Goal: Find specific page/section: Locate a particular part of the current website

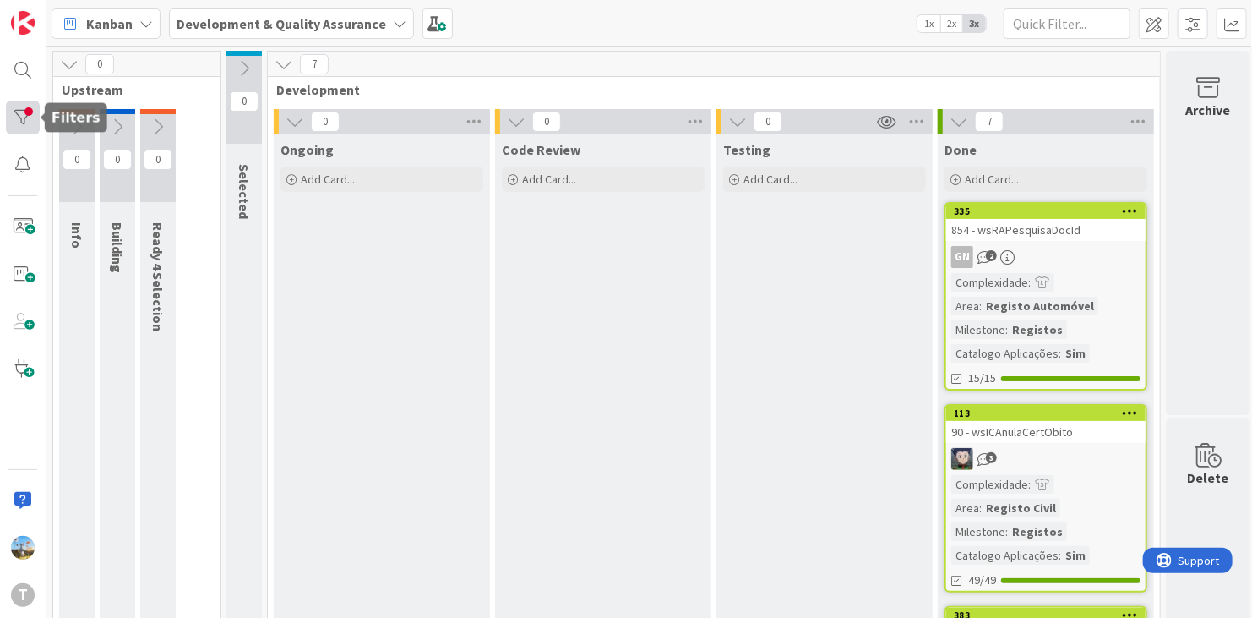
click at [9, 118] on div at bounding box center [23, 118] width 34 height 34
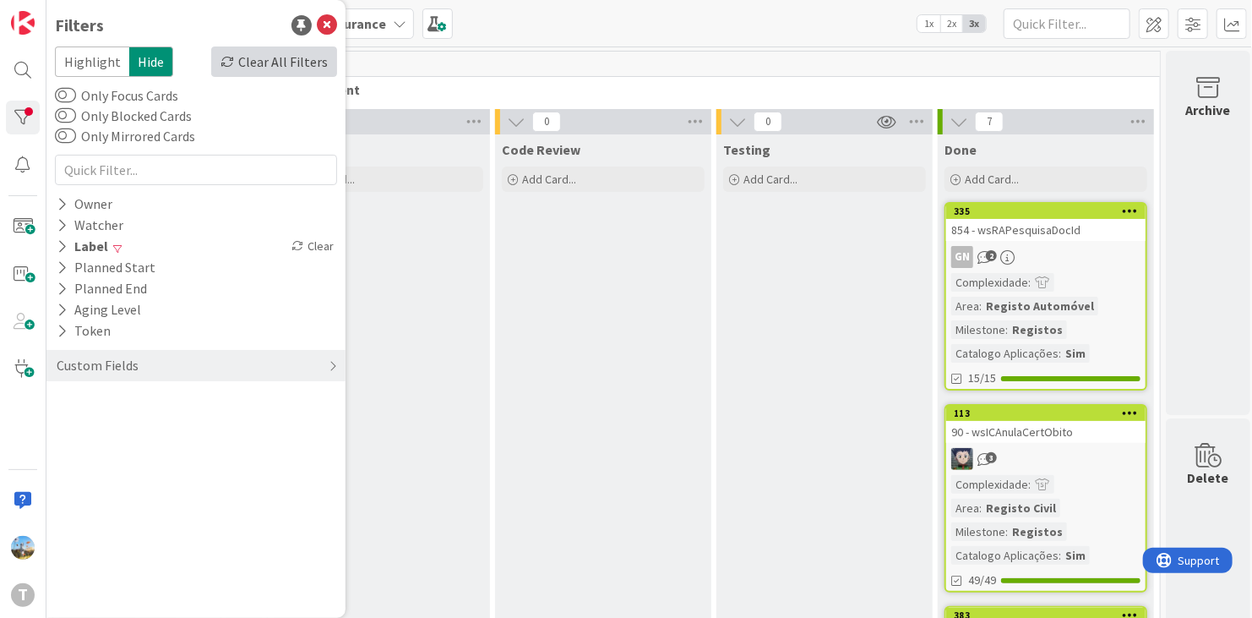
click at [304, 57] on div "Clear All Filters" at bounding box center [274, 61] width 126 height 30
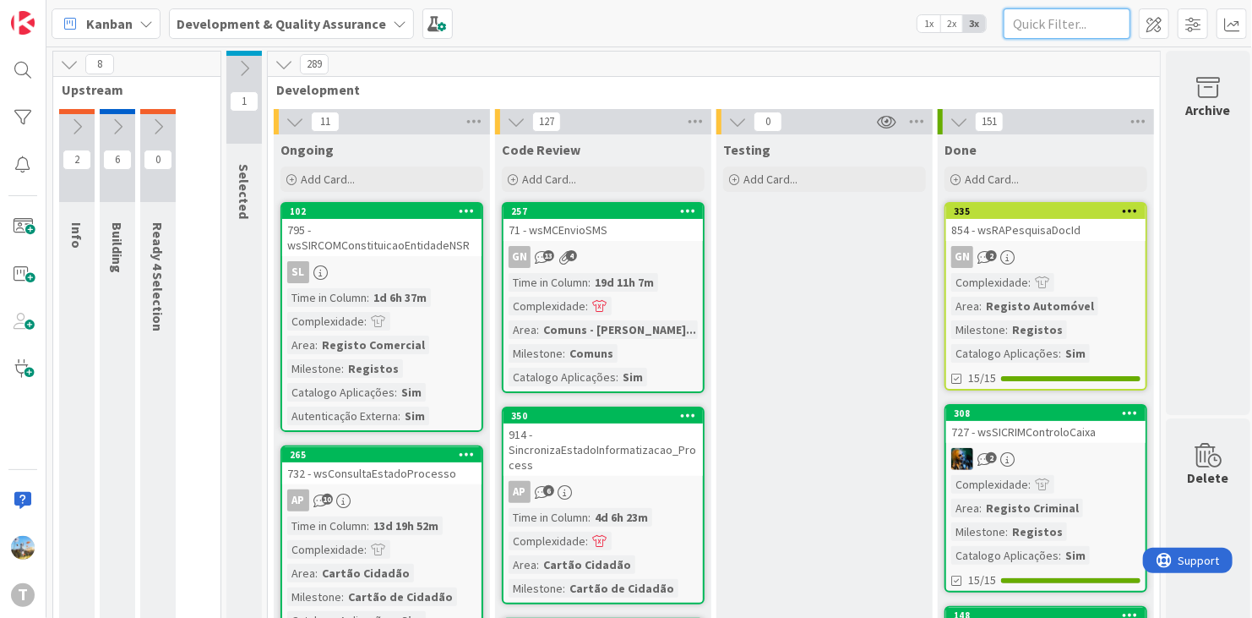
click at [1038, 30] on input "text" at bounding box center [1067, 23] width 127 height 30
click at [1101, 32] on input "text" at bounding box center [1067, 23] width 127 height 30
paste input "wsicanulacertobito"
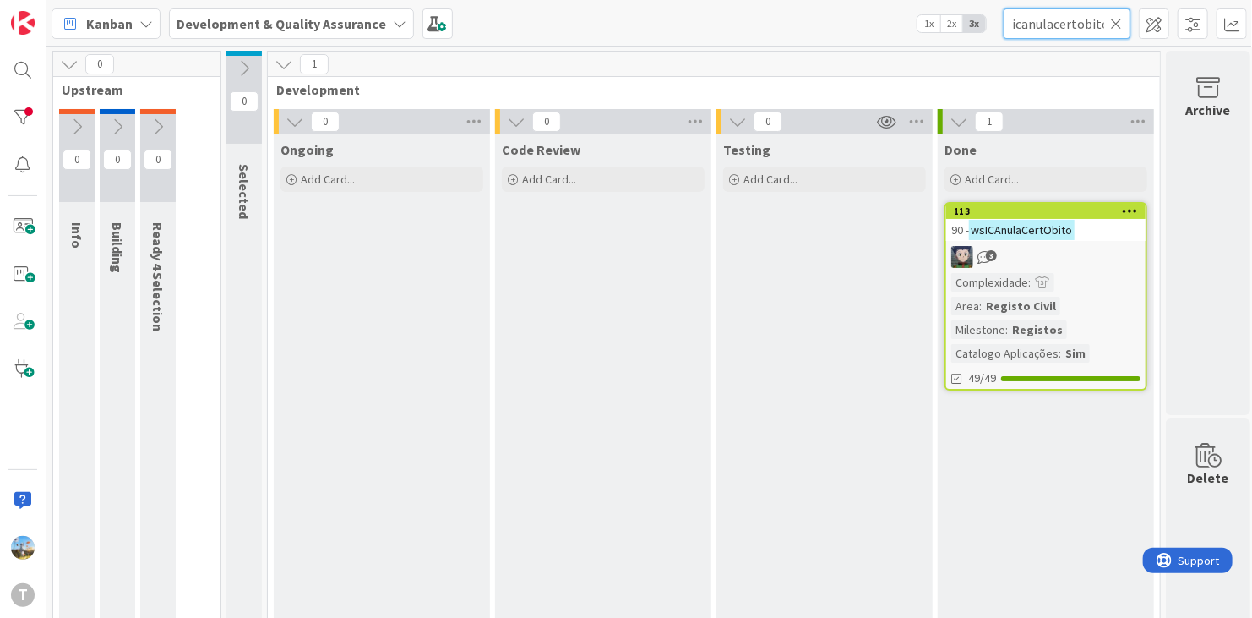
type input "wsicanulacertobito"
click at [1053, 251] on div "3" at bounding box center [1045, 257] width 199 height 22
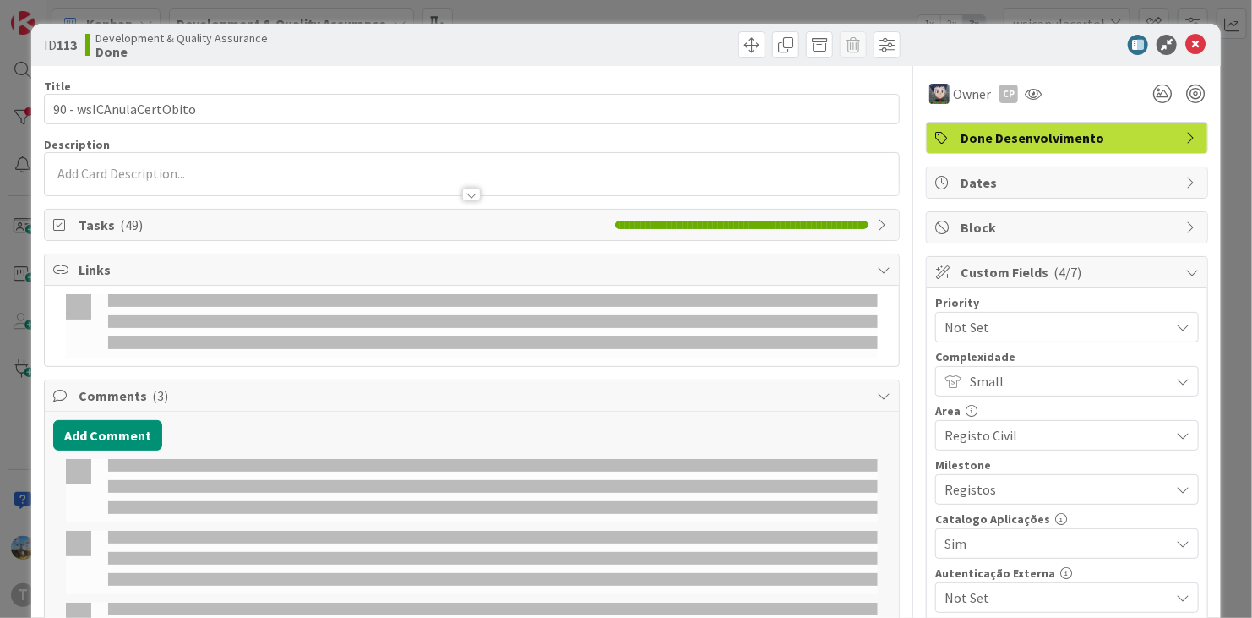
type input "wsicanulacertobito"
